Goal: Find specific page/section: Find specific page/section

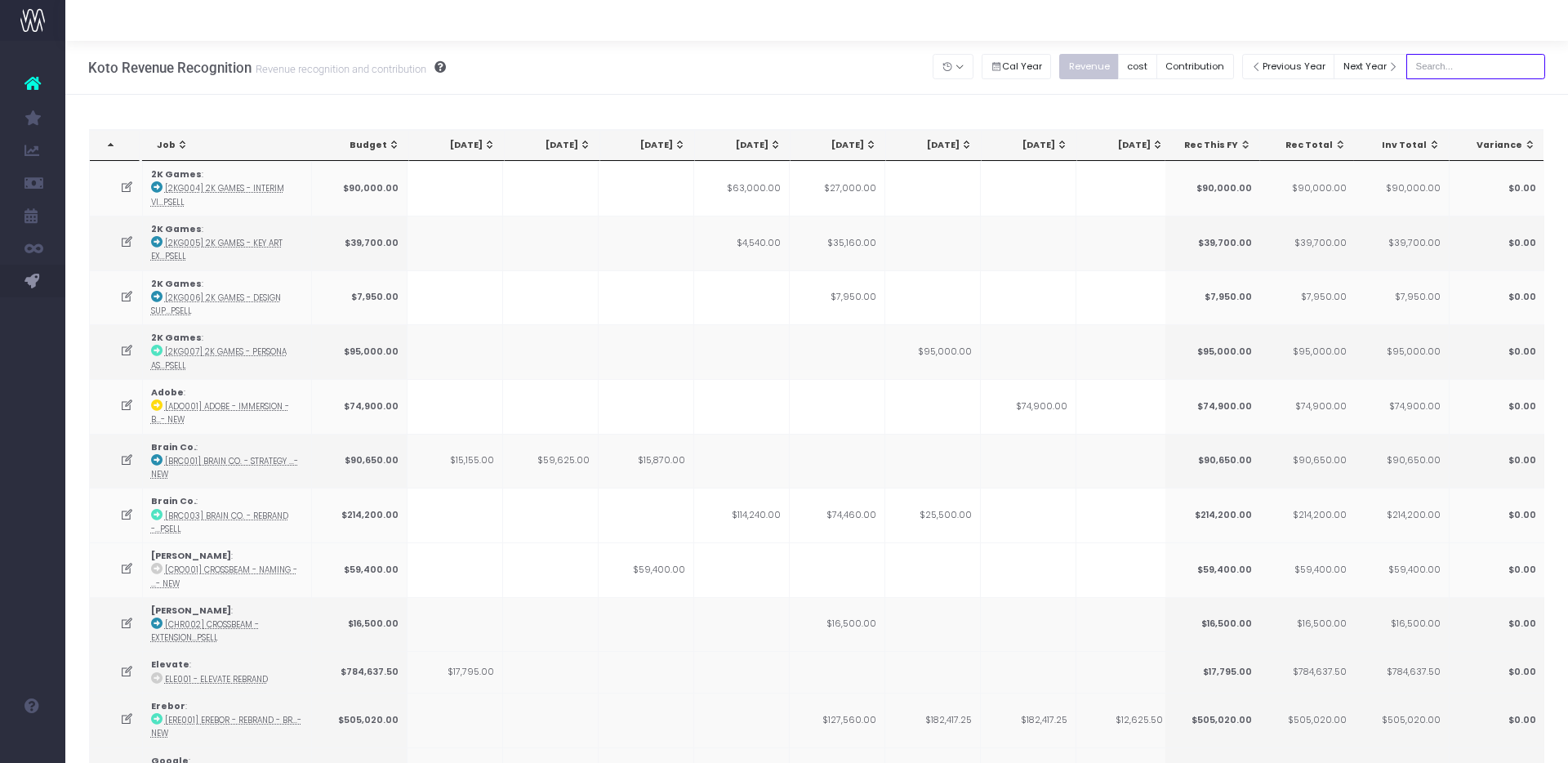
click at [1481, 59] on input "text" at bounding box center [1475, 66] width 139 height 25
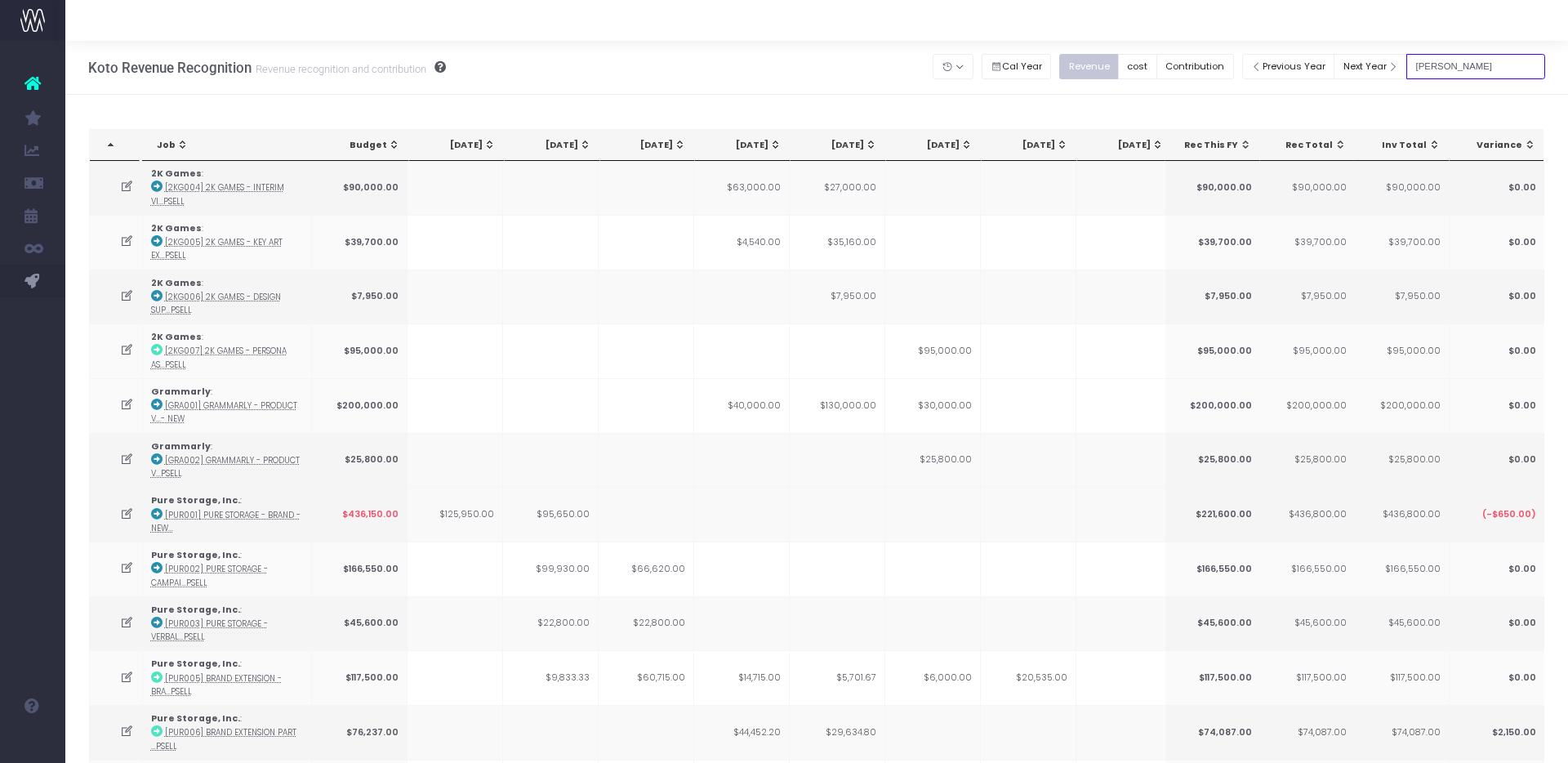
type input "[PERSON_NAME]"
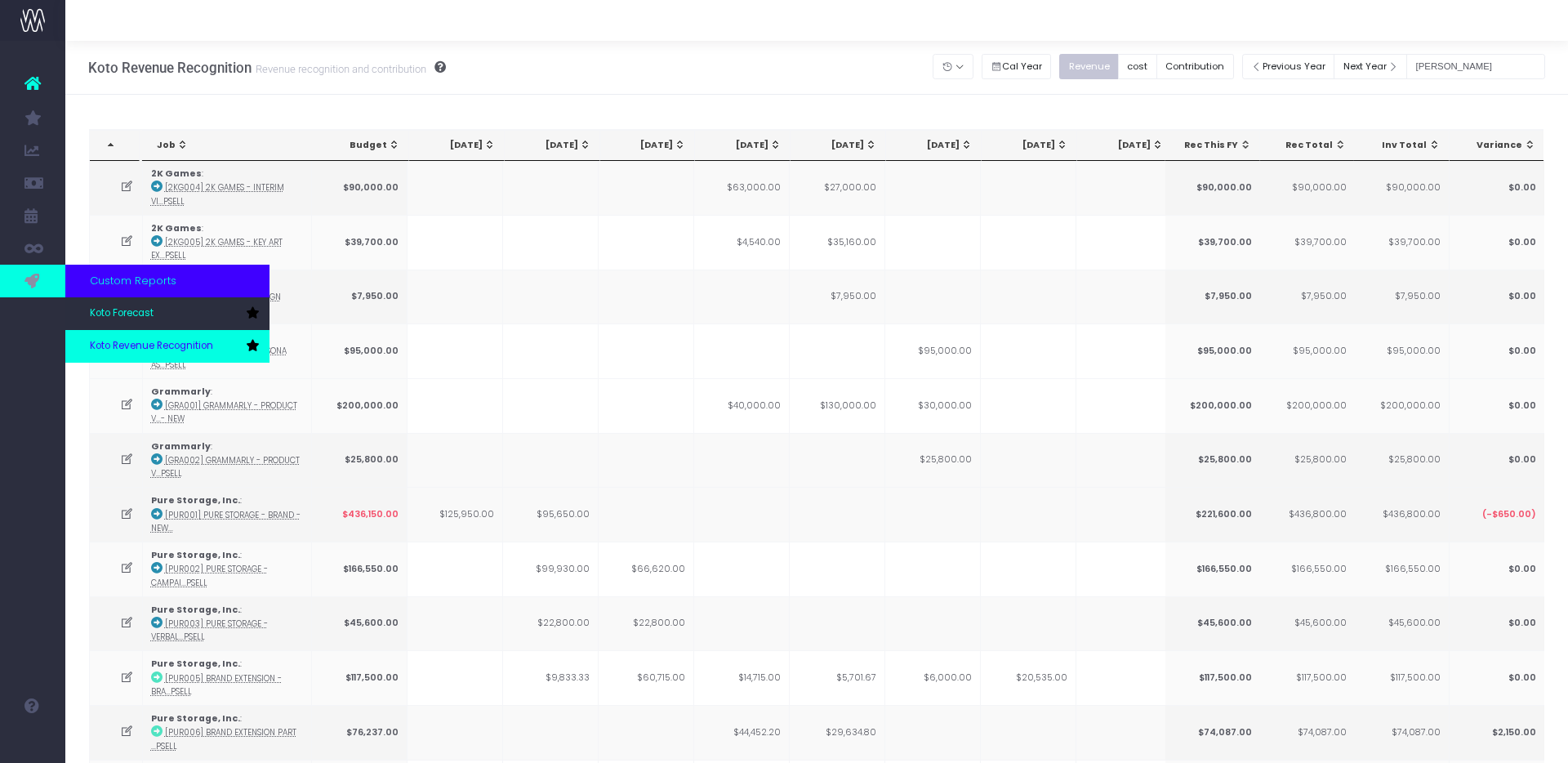
click at [102, 339] on span "Koto Revenue Recognition" at bounding box center [151, 346] width 123 height 15
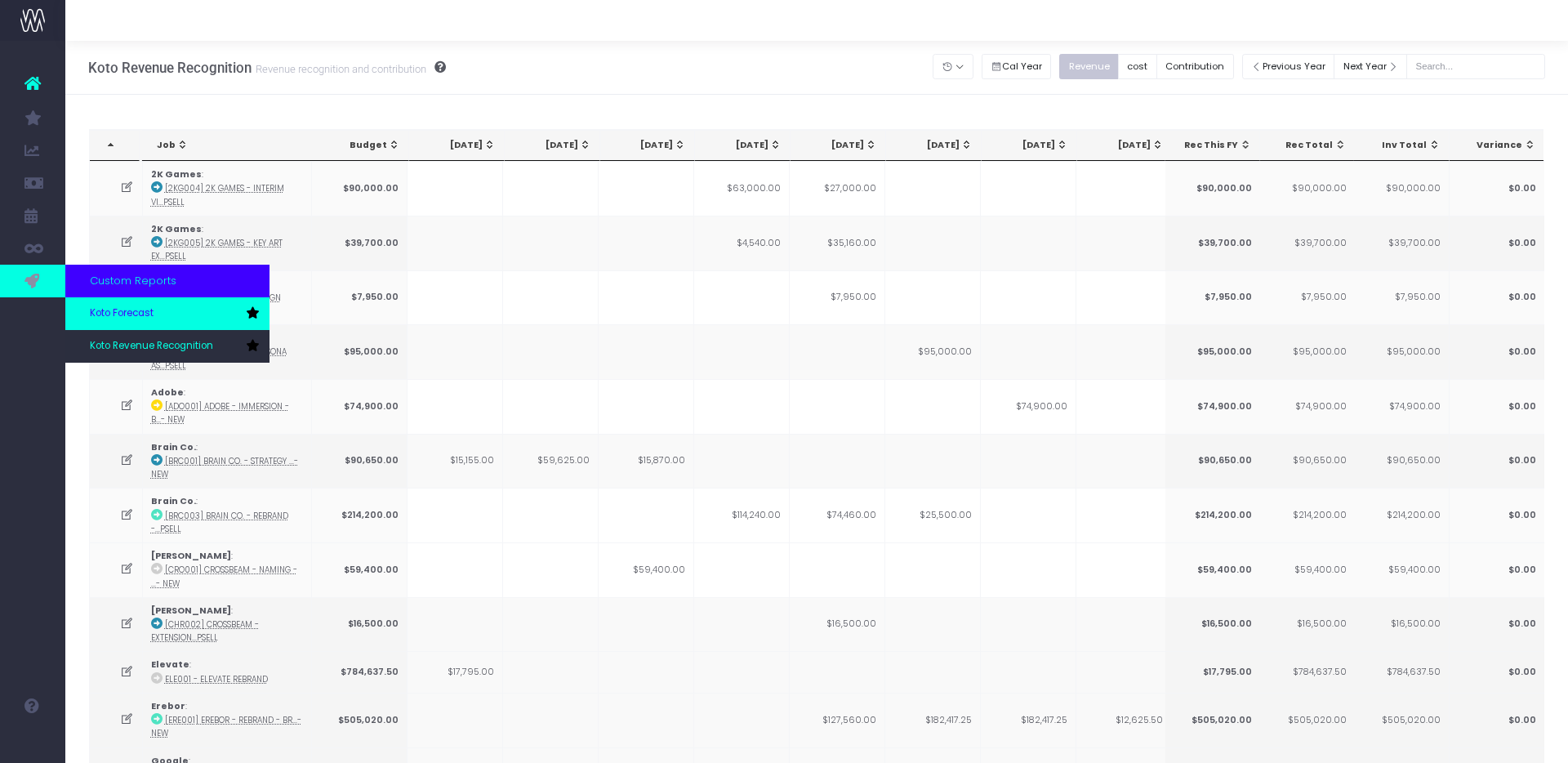
click at [154, 323] on link "Koto Forecast" at bounding box center [167, 313] width 204 height 32
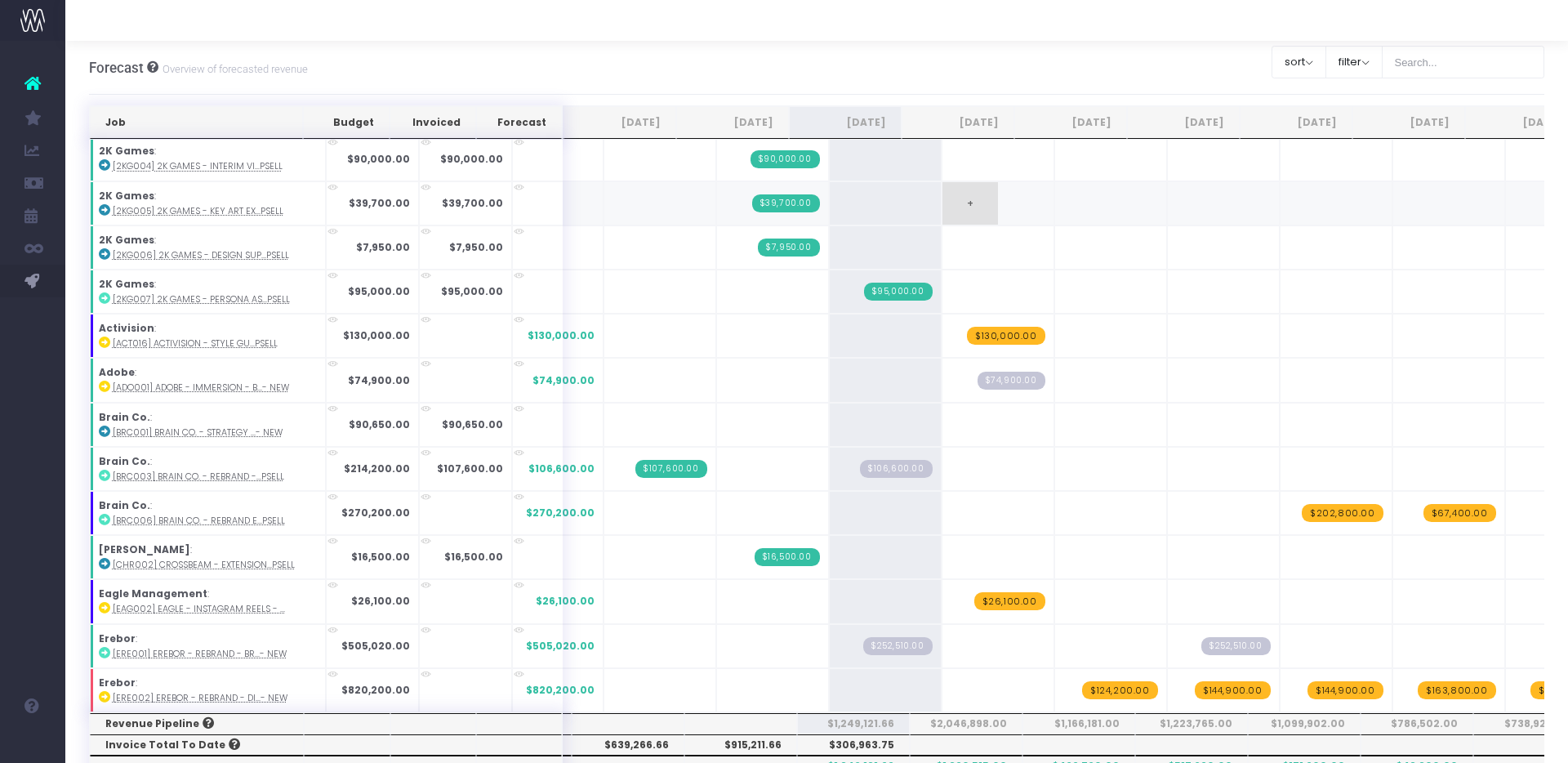
scroll to position [45, 0]
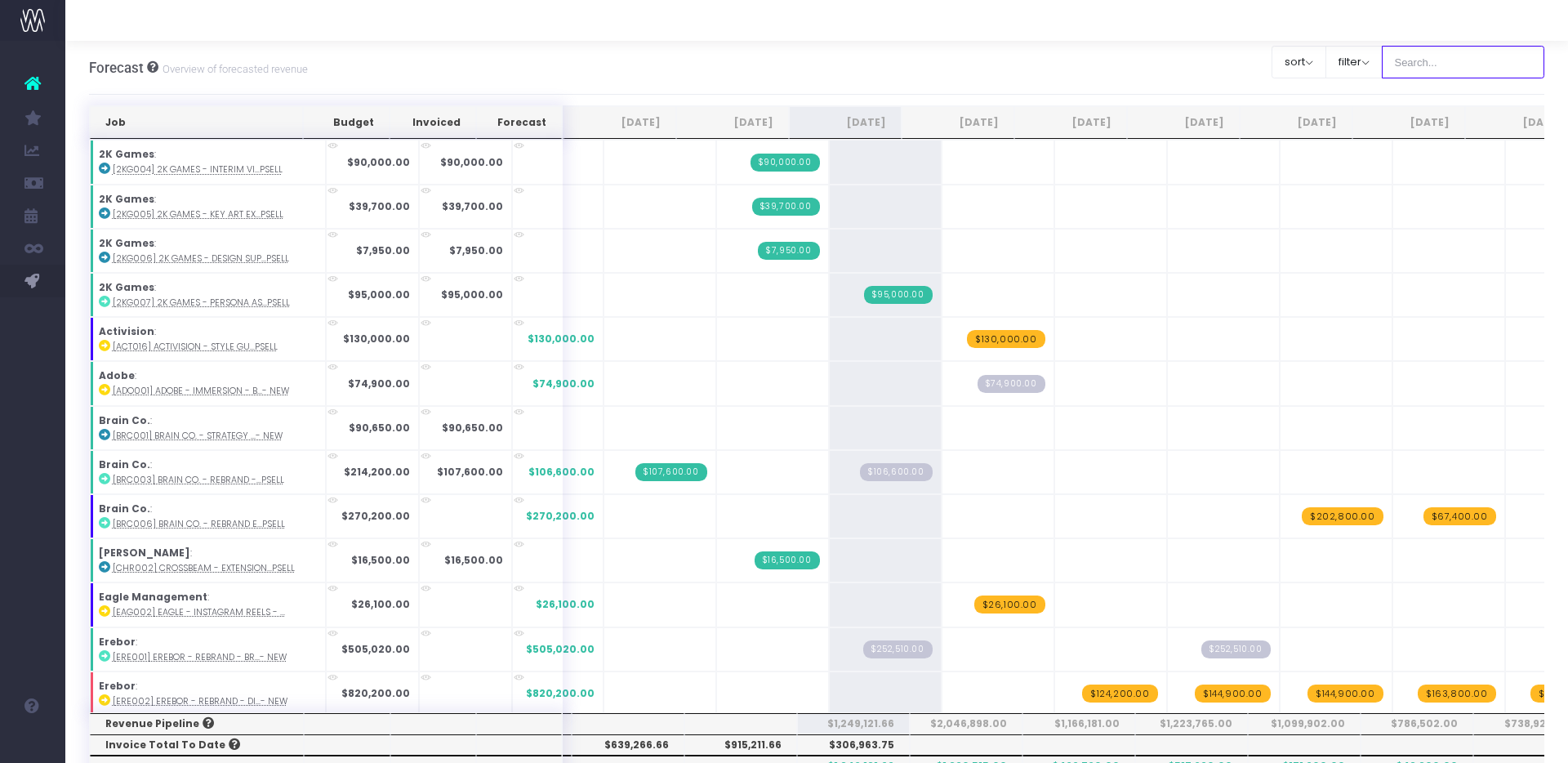
click at [1477, 53] on input "text" at bounding box center [1463, 61] width 164 height 32
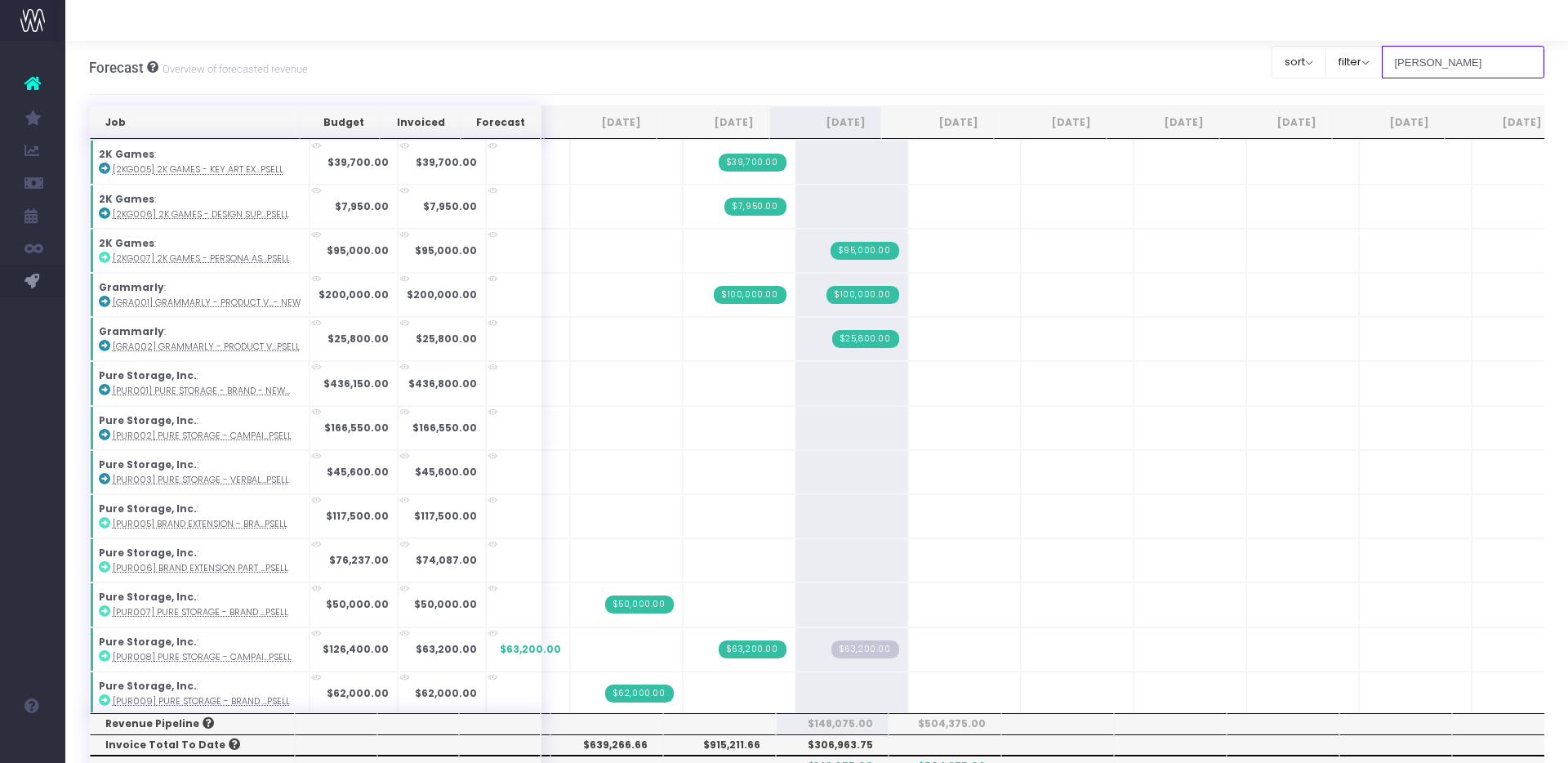
type input "[PERSON_NAME]"
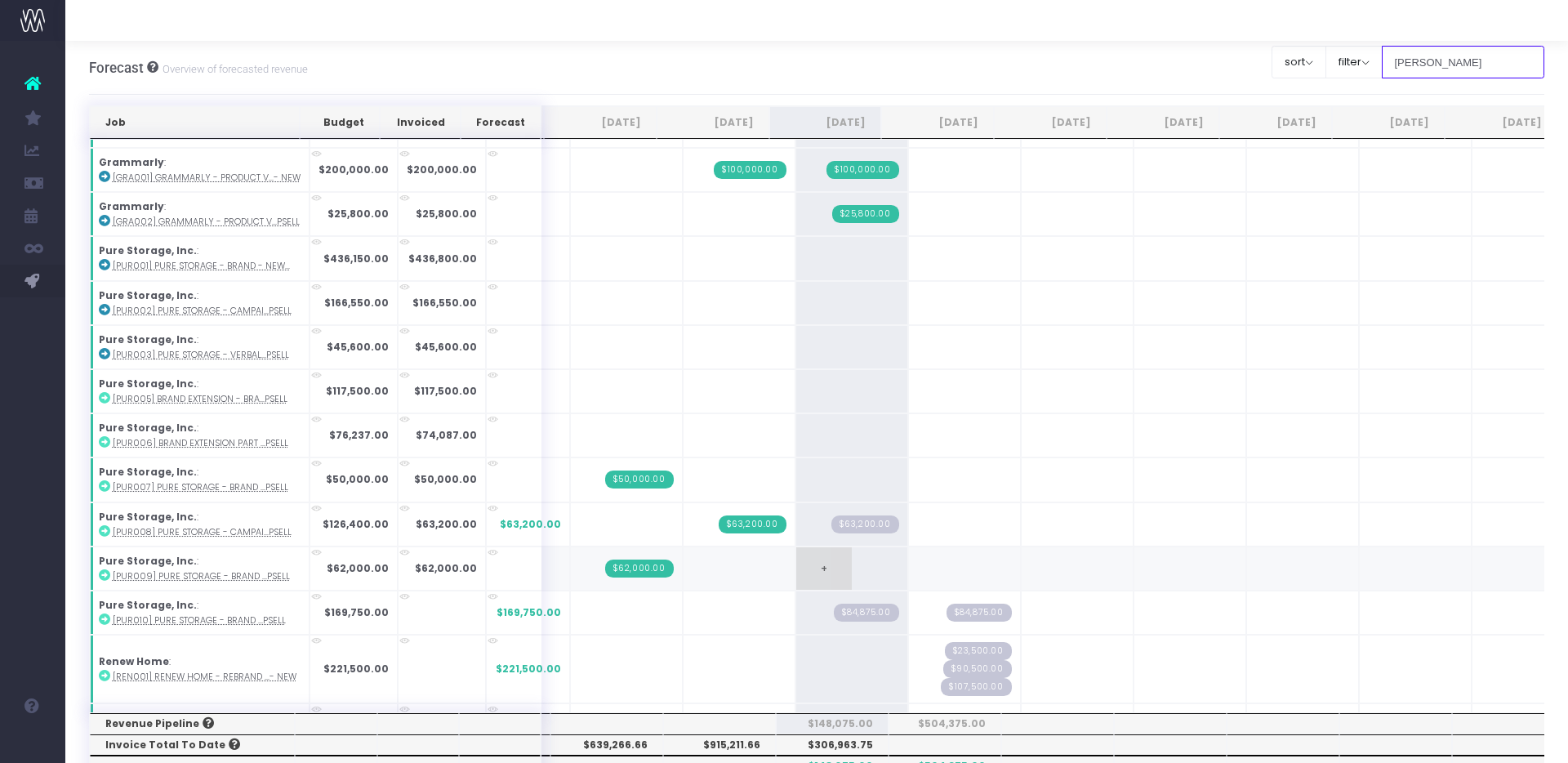
scroll to position [203, 0]
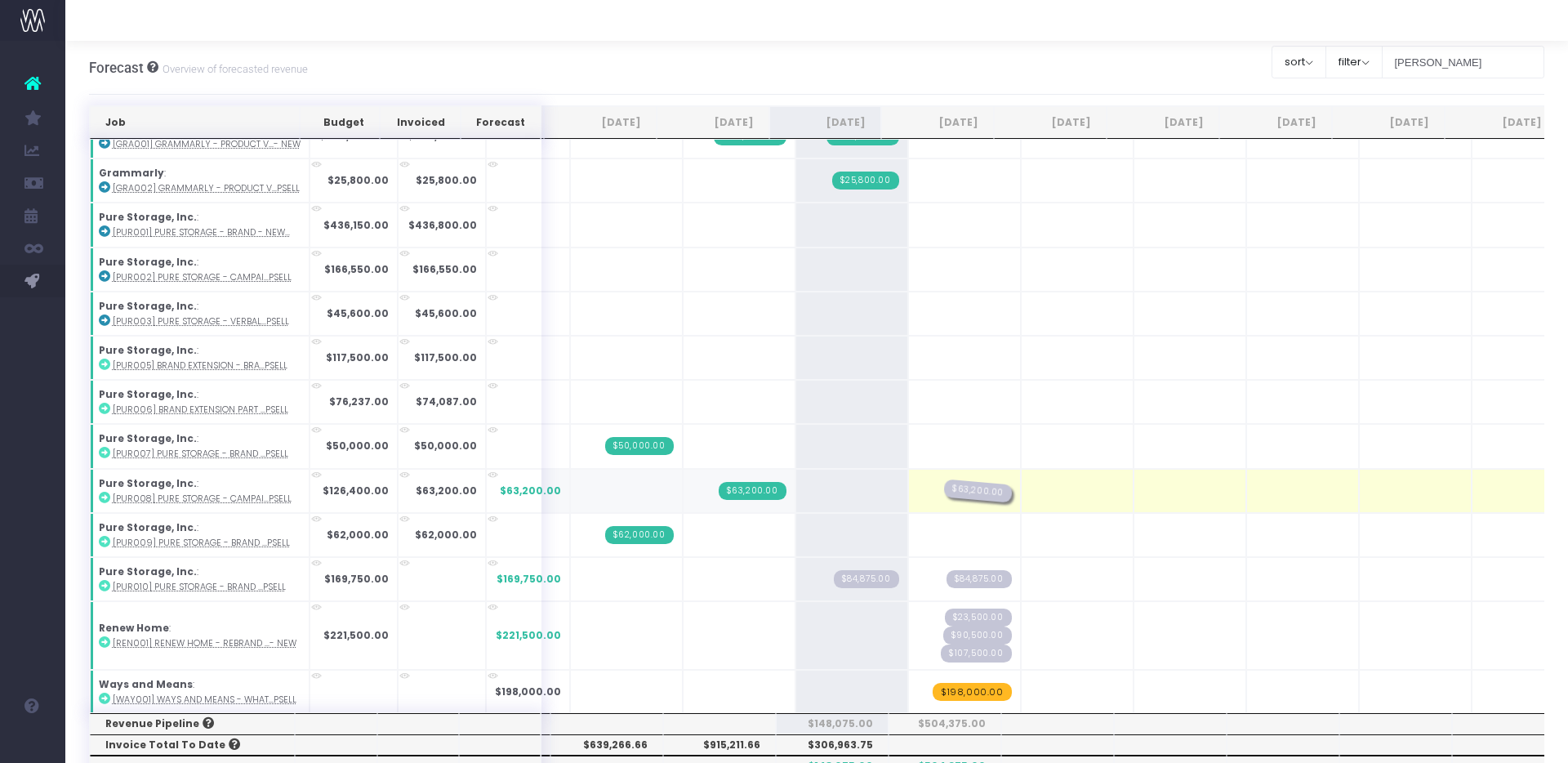
drag, startPoint x: 846, startPoint y: 481, endPoint x: 956, endPoint y: 482, distance: 110.0
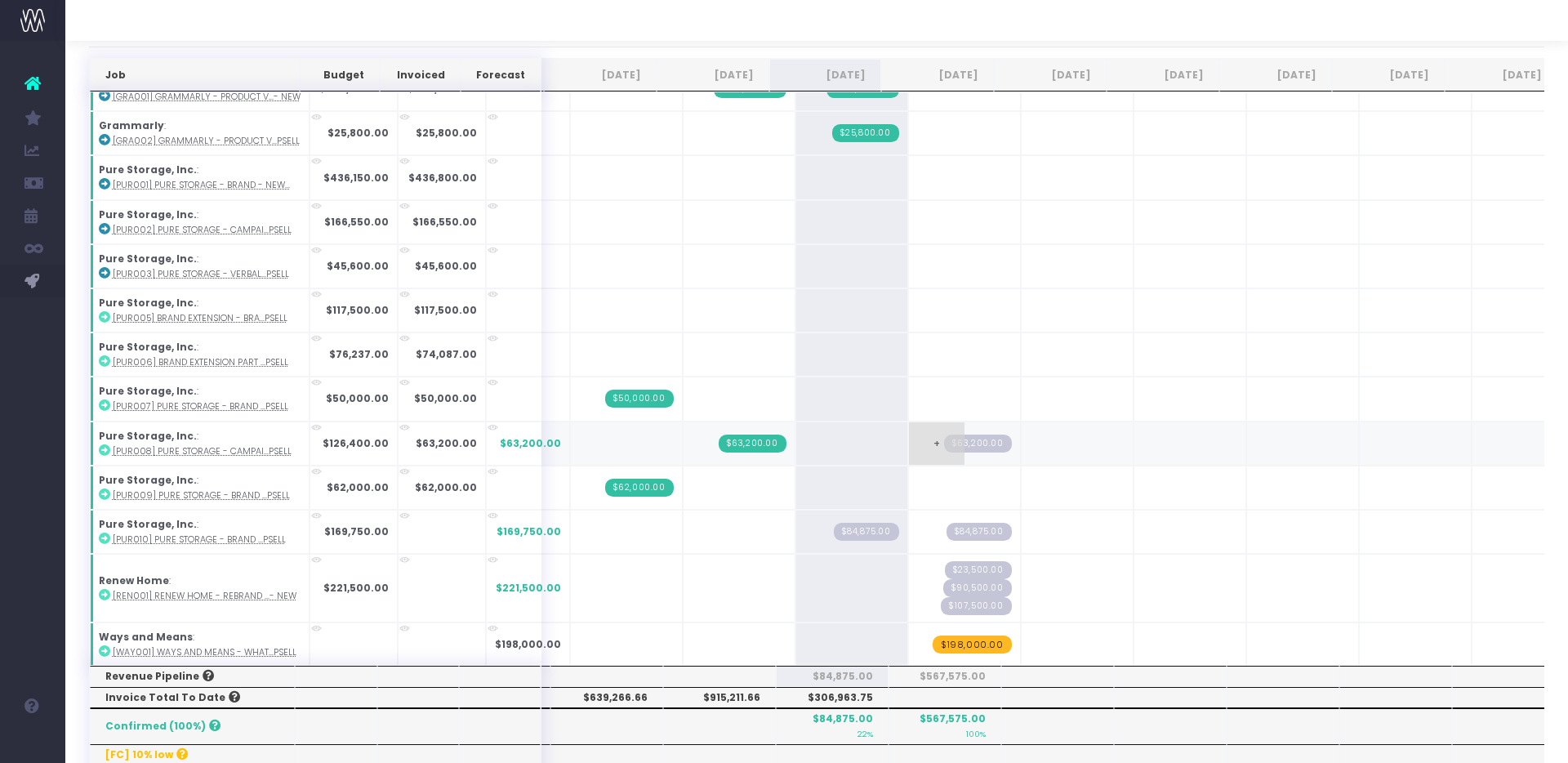
scroll to position [73, 0]
